Goal: Task Accomplishment & Management: Manage account settings

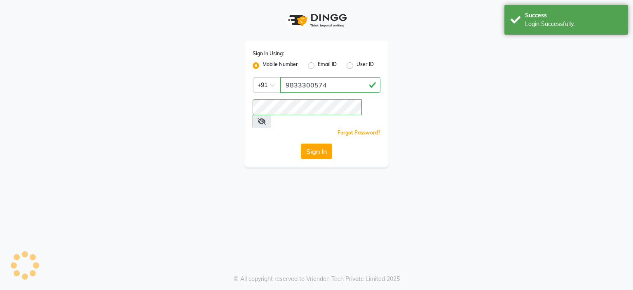
select select "service"
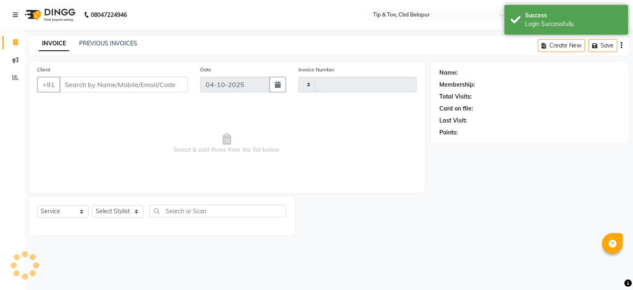
type input "0420"
select select "5812"
click at [111, 45] on link "PREVIOUS INVOICES" at bounding box center [108, 43] width 58 height 7
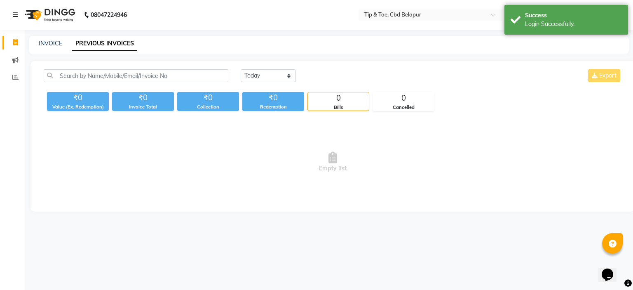
click at [16, 14] on icon at bounding box center [15, 15] width 5 height 6
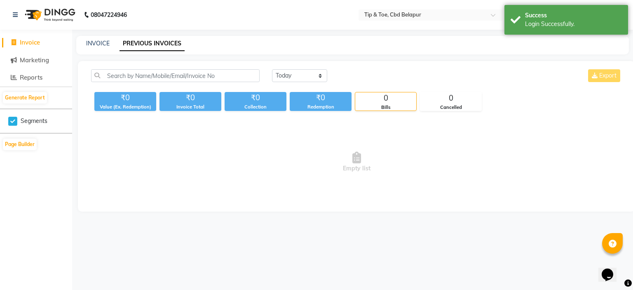
click at [240, 50] on div "INVOICE PREVIOUS INVOICES" at bounding box center [352, 45] width 552 height 19
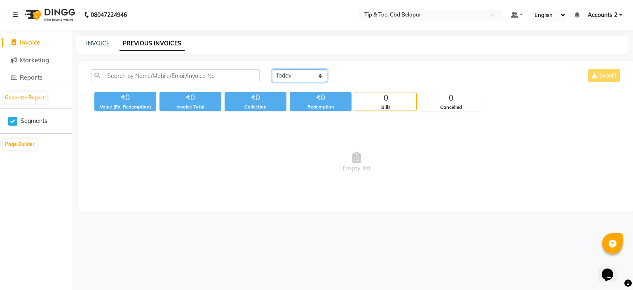
click at [314, 77] on select "[DATE] [DATE] Custom Range" at bounding box center [299, 75] width 55 height 13
select select "range"
click at [272, 69] on select "[DATE] [DATE] Custom Range" at bounding box center [299, 75] width 55 height 13
click at [377, 76] on input "04-10-2025" at bounding box center [367, 76] width 58 height 12
select select "10"
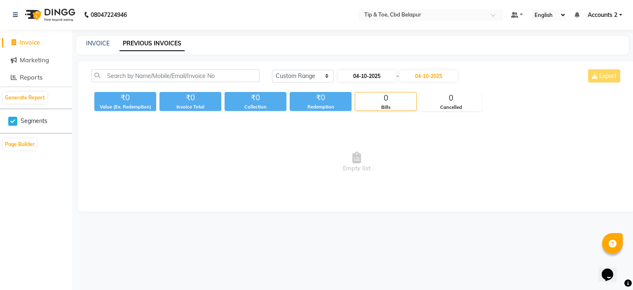
select select "2025"
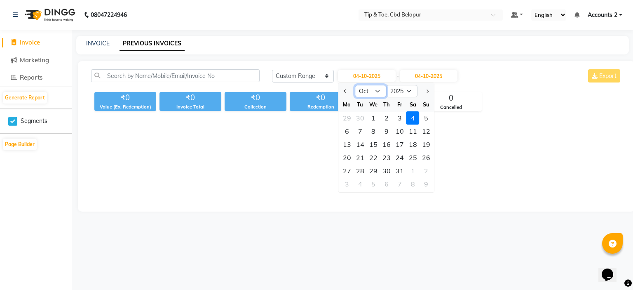
click at [378, 90] on select "Jan Feb Mar Apr May Jun [DATE] Aug Sep Oct Nov Dec" at bounding box center [370, 91] width 31 height 12
select select "9"
click at [355, 85] on select "Jan Feb Mar Apr May Jun [DATE] Aug Sep Oct Nov Dec" at bounding box center [370, 91] width 31 height 12
click at [348, 117] on div "1" at bounding box center [346, 117] width 13 height 13
type input "01-09-2025"
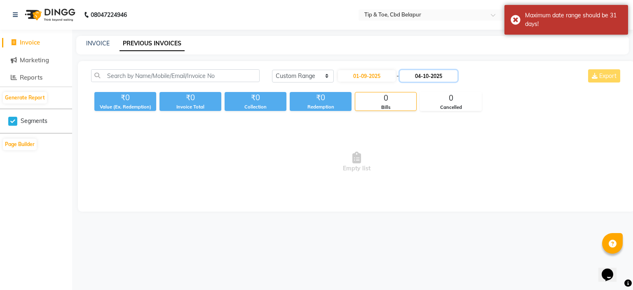
click at [426, 74] on input "04-10-2025" at bounding box center [429, 76] width 58 height 12
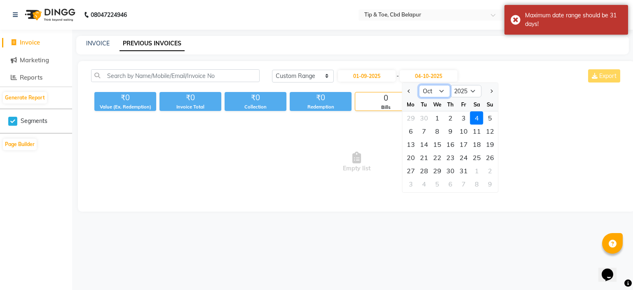
click at [444, 90] on select "Sep Oct Nov Dec" at bounding box center [434, 91] width 31 height 12
select select "9"
click at [419, 85] on select "Sep Oct Nov Dec" at bounding box center [434, 91] width 31 height 12
click at [425, 171] on div "30" at bounding box center [423, 170] width 13 height 13
type input "30-09-2025"
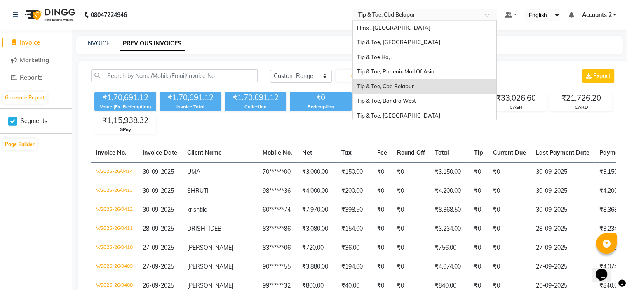
click at [396, 16] on input "text" at bounding box center [415, 16] width 119 height 8
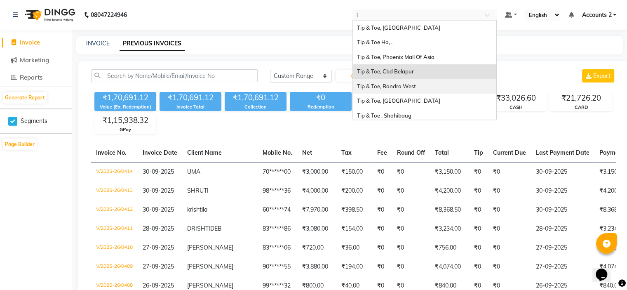
type input "is"
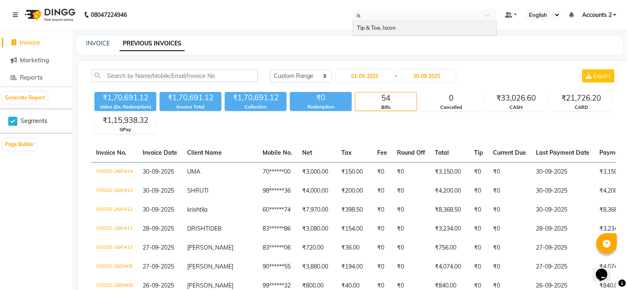
click at [373, 31] on span "Tip & Toe, Iscon" at bounding box center [376, 27] width 39 height 7
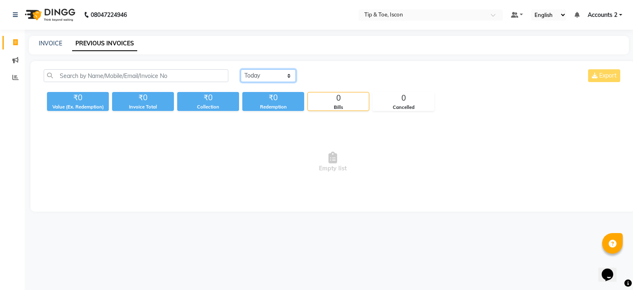
drag, startPoint x: 278, startPoint y: 76, endPoint x: 278, endPoint y: 82, distance: 5.8
click at [278, 76] on select "[DATE] [DATE] Custom Range" at bounding box center [268, 75] width 55 height 13
select select "range"
click at [241, 69] on select "[DATE] [DATE] Custom Range" at bounding box center [268, 75] width 55 height 13
click at [345, 75] on input "04-10-2025" at bounding box center [336, 76] width 58 height 12
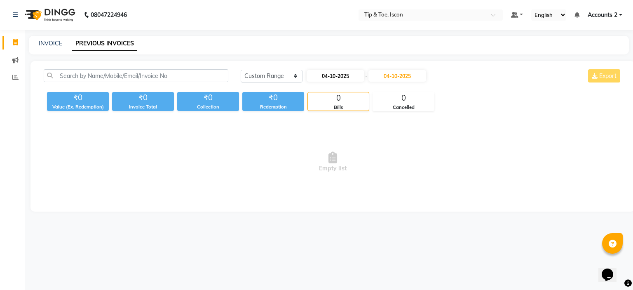
select select "10"
select select "2025"
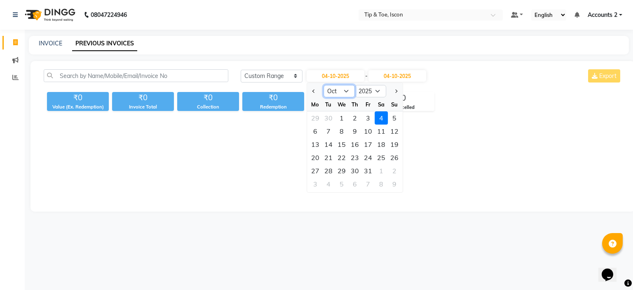
click at [346, 91] on select "Jan Feb Mar Apr May Jun [DATE] Aug Sep Oct Nov Dec" at bounding box center [338, 91] width 31 height 12
select select "9"
click at [323, 85] on select "Jan Feb Mar Apr May Jun [DATE] Aug Sep Oct Nov Dec" at bounding box center [338, 91] width 31 height 12
click at [313, 117] on div "1" at bounding box center [315, 117] width 13 height 13
type input "01-09-2025"
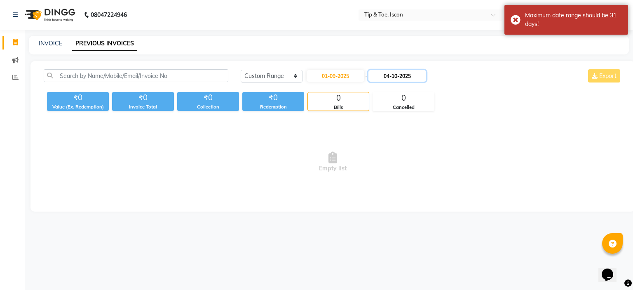
click at [400, 74] on input "04-10-2025" at bounding box center [397, 76] width 58 height 12
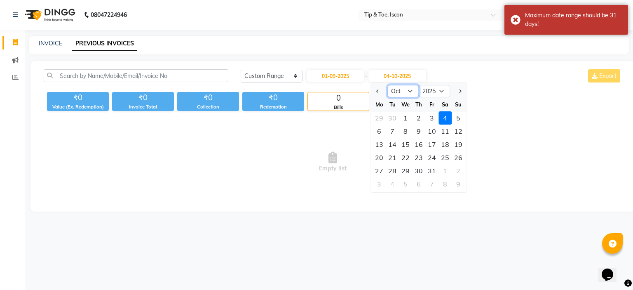
click at [410, 90] on select "Sep Oct Nov Dec" at bounding box center [402, 91] width 31 height 12
select select "9"
click at [387, 85] on select "Sep Oct Nov Dec" at bounding box center [402, 91] width 31 height 12
click at [389, 169] on div "30" at bounding box center [392, 170] width 13 height 13
type input "30-09-2025"
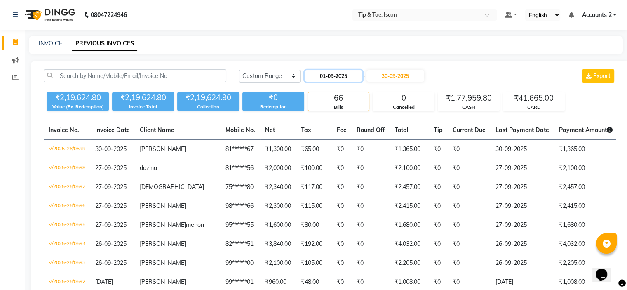
click at [341, 76] on input "01-09-2025" at bounding box center [333, 76] width 58 height 12
select select "9"
select select "2025"
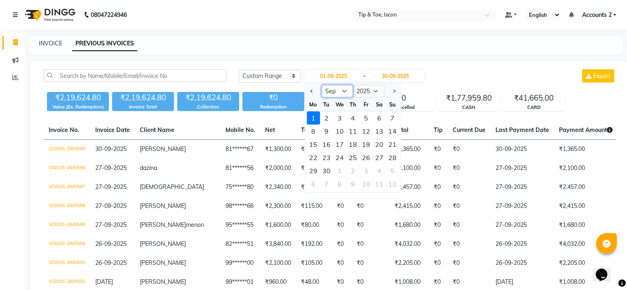
click at [345, 89] on select "Jan Feb Mar Apr May Jun [DATE] Aug Sep Oct Nov Dec" at bounding box center [336, 91] width 31 height 12
select select "8"
click at [321, 85] on select "Jan Feb Mar Apr May Jun [DATE] Aug Sep Oct Nov Dec" at bounding box center [336, 91] width 31 height 12
click at [367, 116] on div "1" at bounding box center [365, 117] width 13 height 13
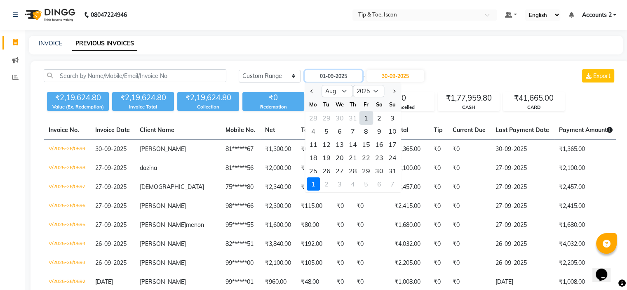
type input "[DATE]"
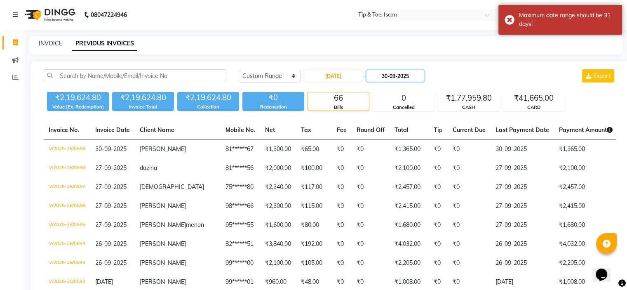
click at [396, 73] on input "30-09-2025" at bounding box center [395, 76] width 58 height 12
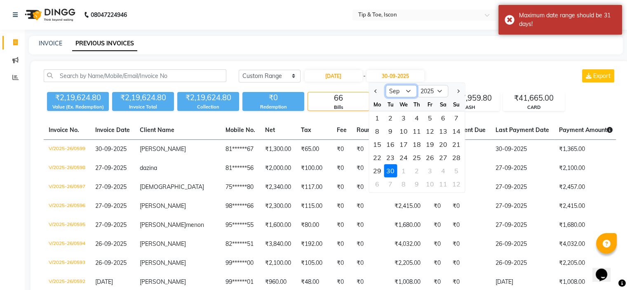
click at [412, 89] on select "Aug Sep Oct Nov Dec" at bounding box center [400, 91] width 31 height 12
select select "8"
click at [385, 85] on select "Aug Sep Oct Nov Dec" at bounding box center [400, 91] width 31 height 12
click at [452, 169] on div "31" at bounding box center [455, 170] width 13 height 13
type input "[DATE]"
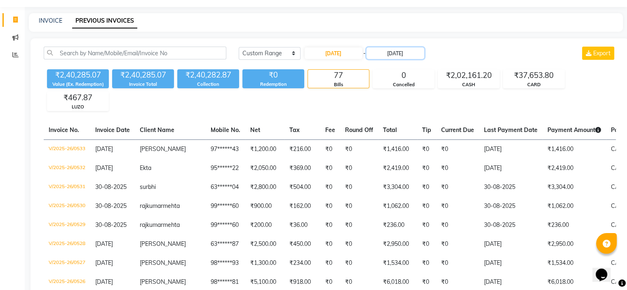
scroll to position [41, 0]
